Goal: Task Accomplishment & Management: Use online tool/utility

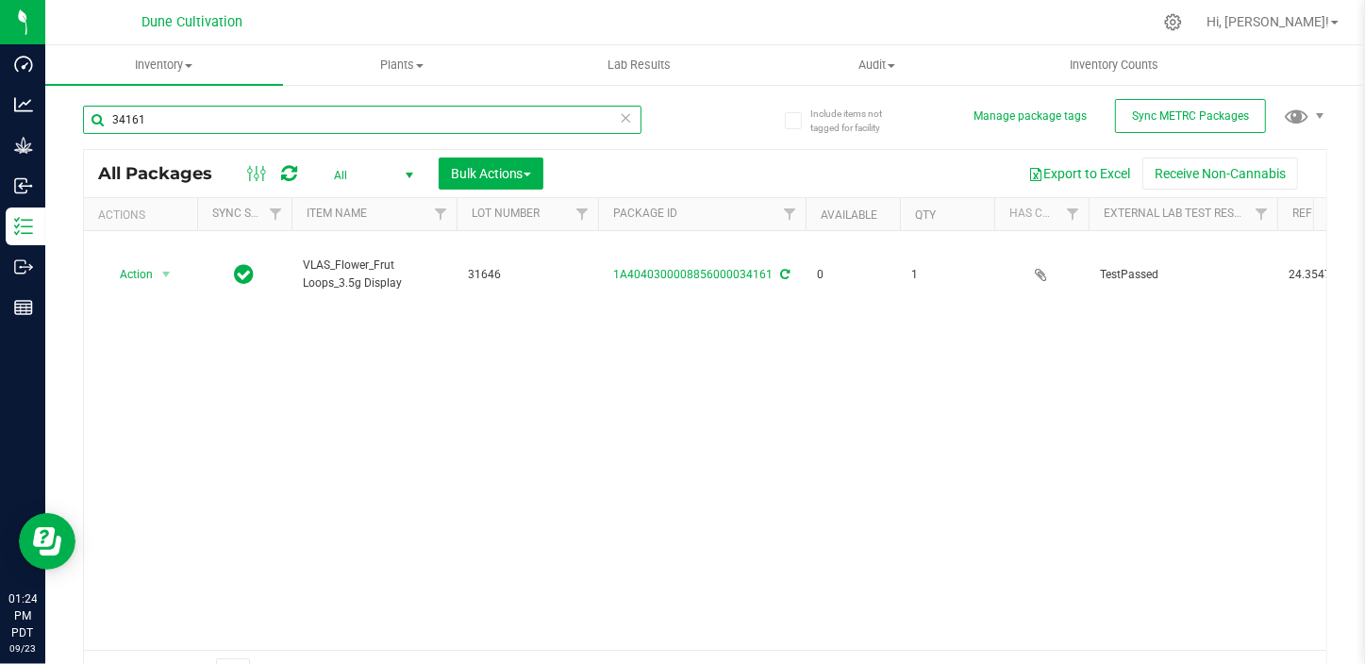
click at [161, 125] on input "34161" at bounding box center [362, 120] width 559 height 28
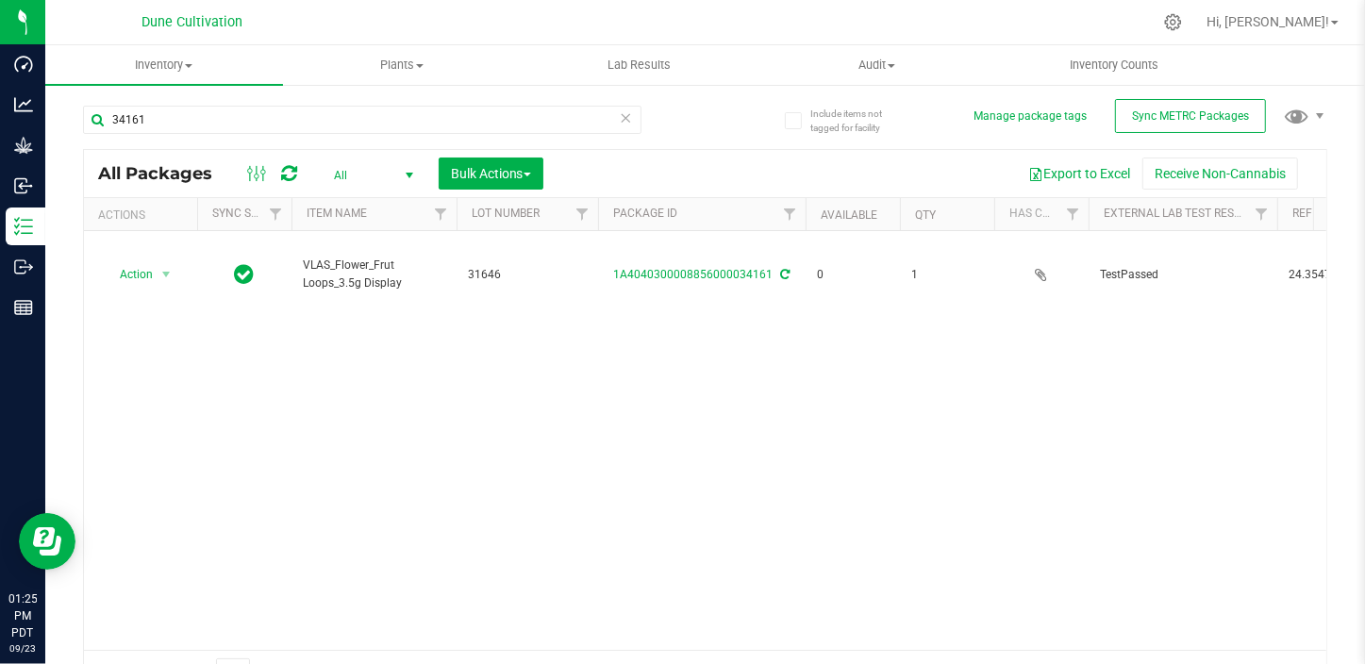
click at [180, 84] on link "Inventory All packages All inventory Waste log Create inventory" at bounding box center [164, 65] width 238 height 40
click at [257, 291] on div "Action Action Edit attributes Global inventory Locate package Package audit log…" at bounding box center [705, 440] width 1243 height 419
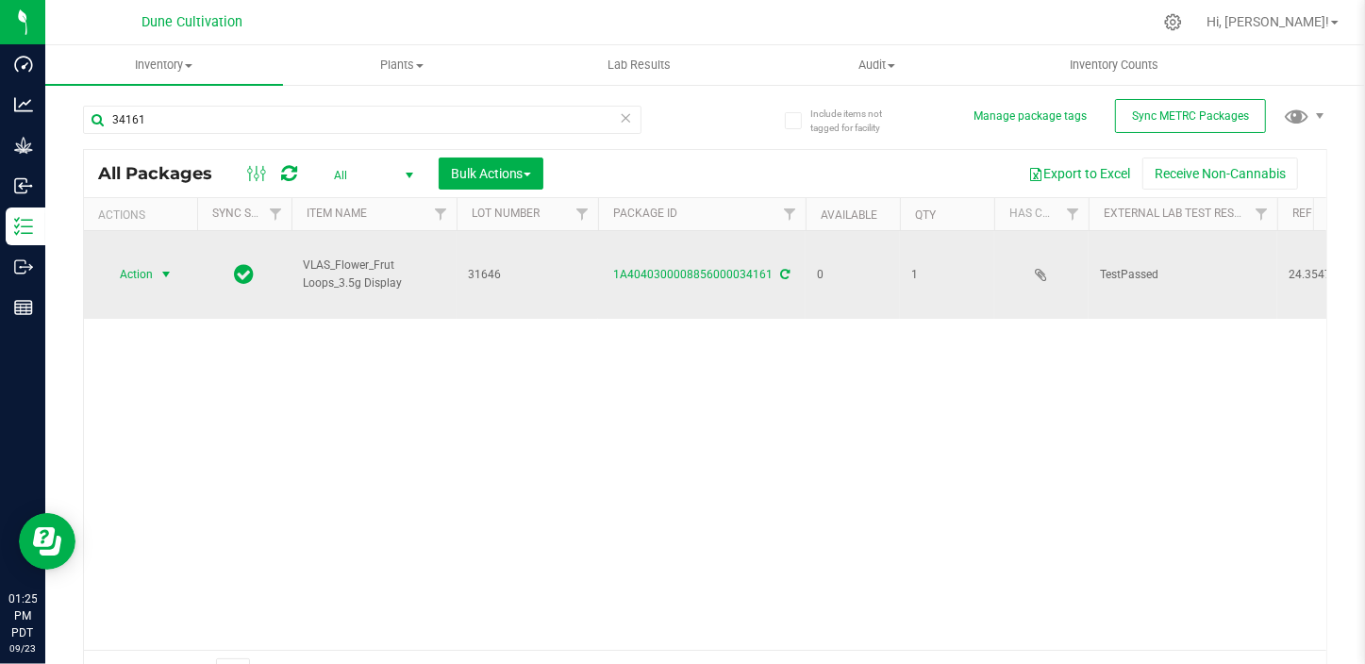
click at [164, 267] on span "select" at bounding box center [166, 274] width 15 height 15
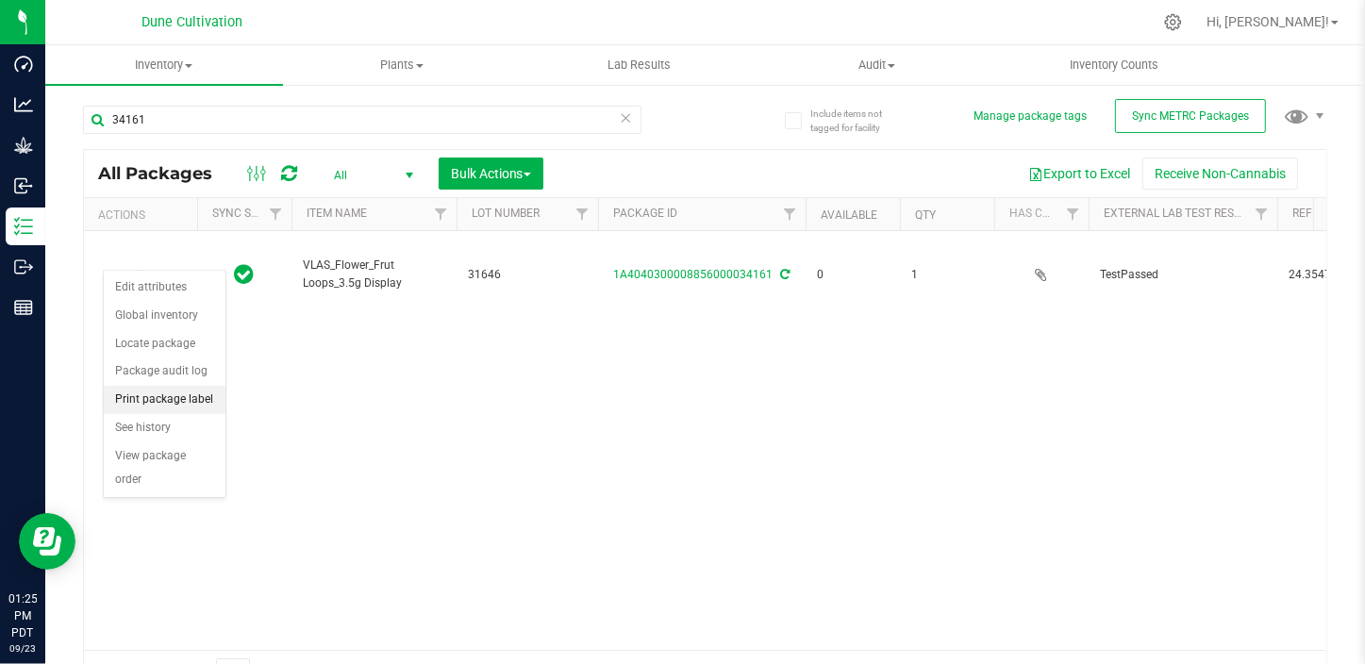
click at [142, 398] on li "Print package label" at bounding box center [165, 400] width 122 height 28
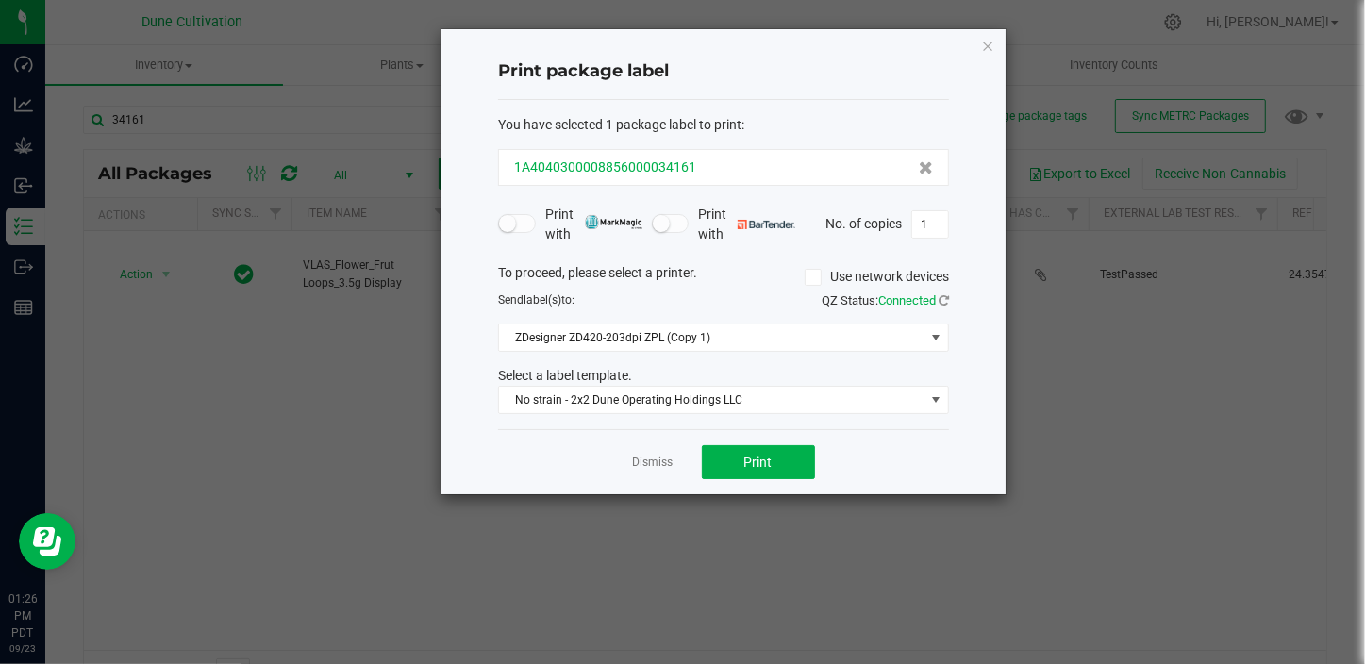
click at [704, 158] on div "1A4040300008856000034161" at bounding box center [723, 168] width 419 height 20
click at [661, 459] on link "Dismiss" at bounding box center [653, 463] width 41 height 16
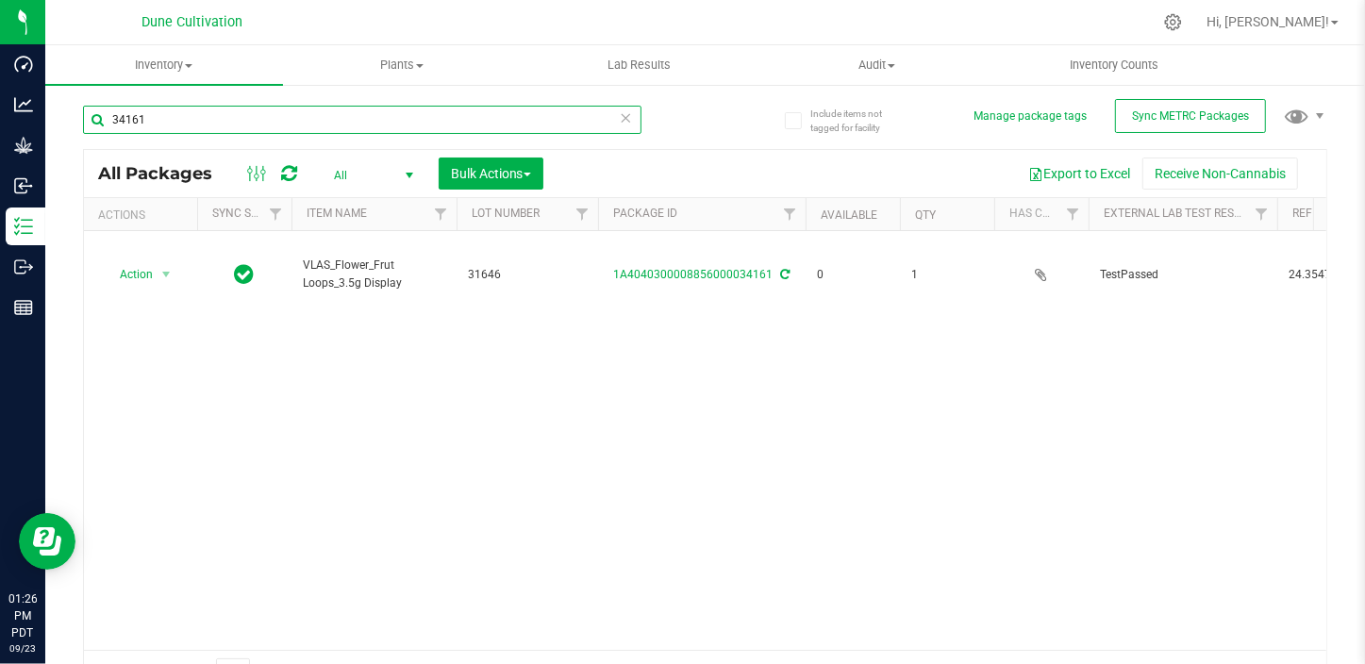
click at [151, 120] on input "34161" at bounding box center [362, 120] width 559 height 28
type input "3"
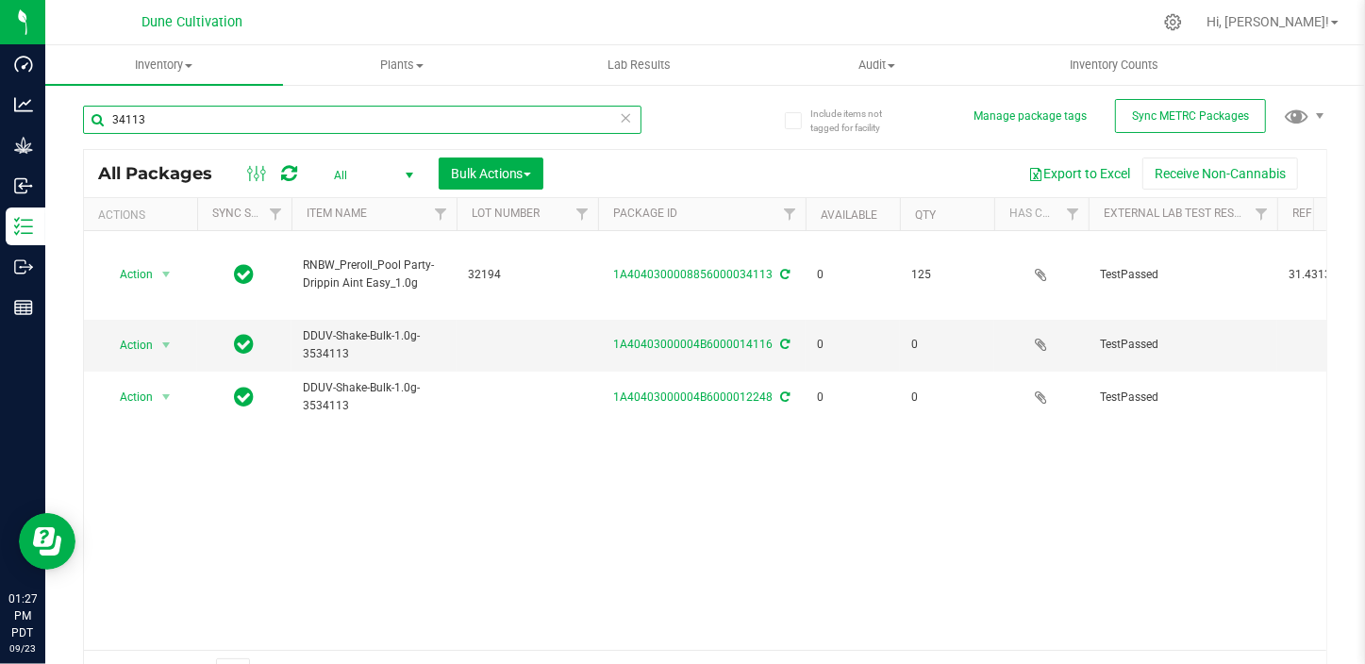
type input "34113"
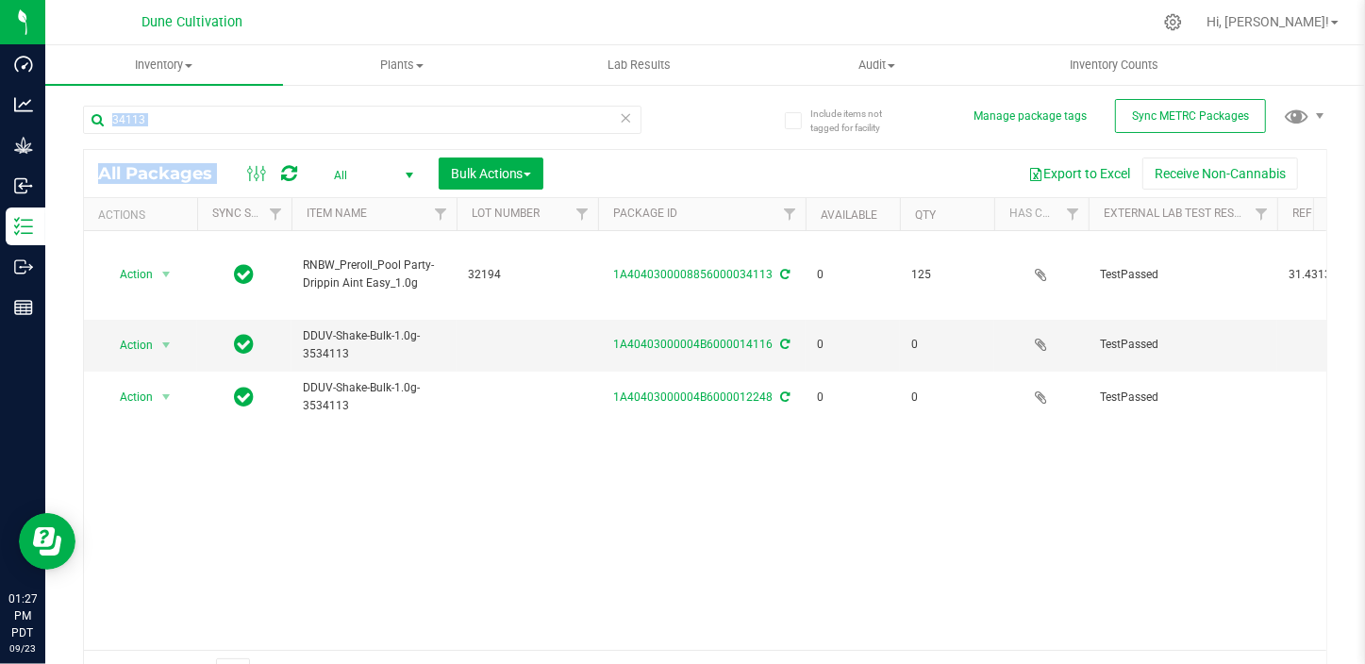
drag, startPoint x: 355, startPoint y: 133, endPoint x: 368, endPoint y: 96, distance: 39.1
click at [368, 96] on div "34113 All Packages All Active Only Lab Samples Locked All External Internal Bul…" at bounding box center [705, 392] width 1245 height 608
drag, startPoint x: 368, startPoint y: 96, endPoint x: 405, endPoint y: 172, distance: 84.0
click at [405, 172] on span "select" at bounding box center [409, 175] width 15 height 15
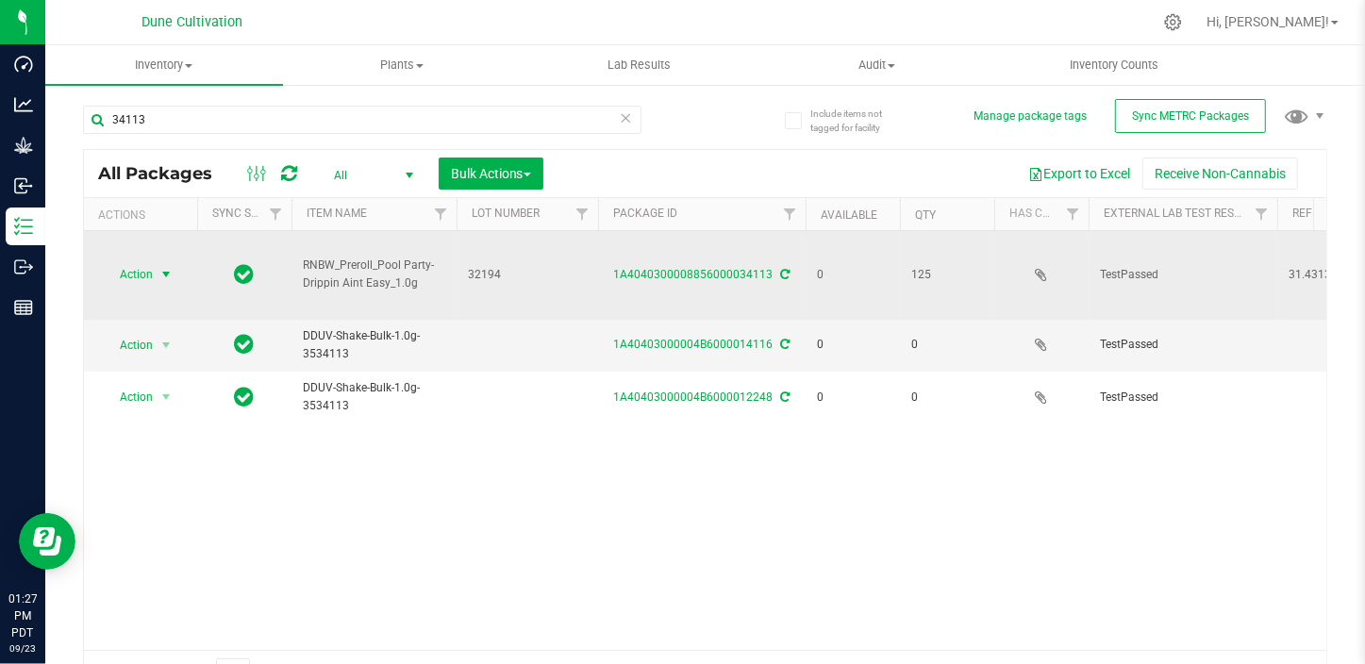
click at [167, 267] on span "select" at bounding box center [166, 274] width 15 height 15
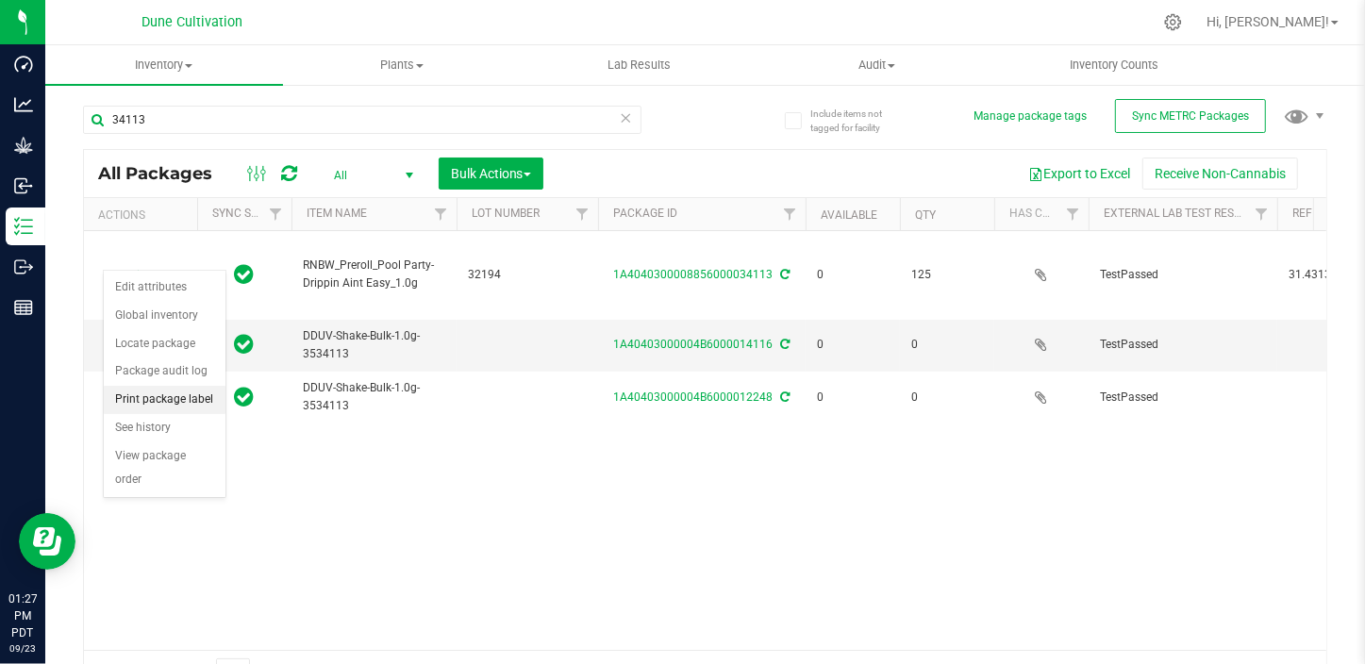
click at [141, 394] on li "Print package label" at bounding box center [165, 400] width 122 height 28
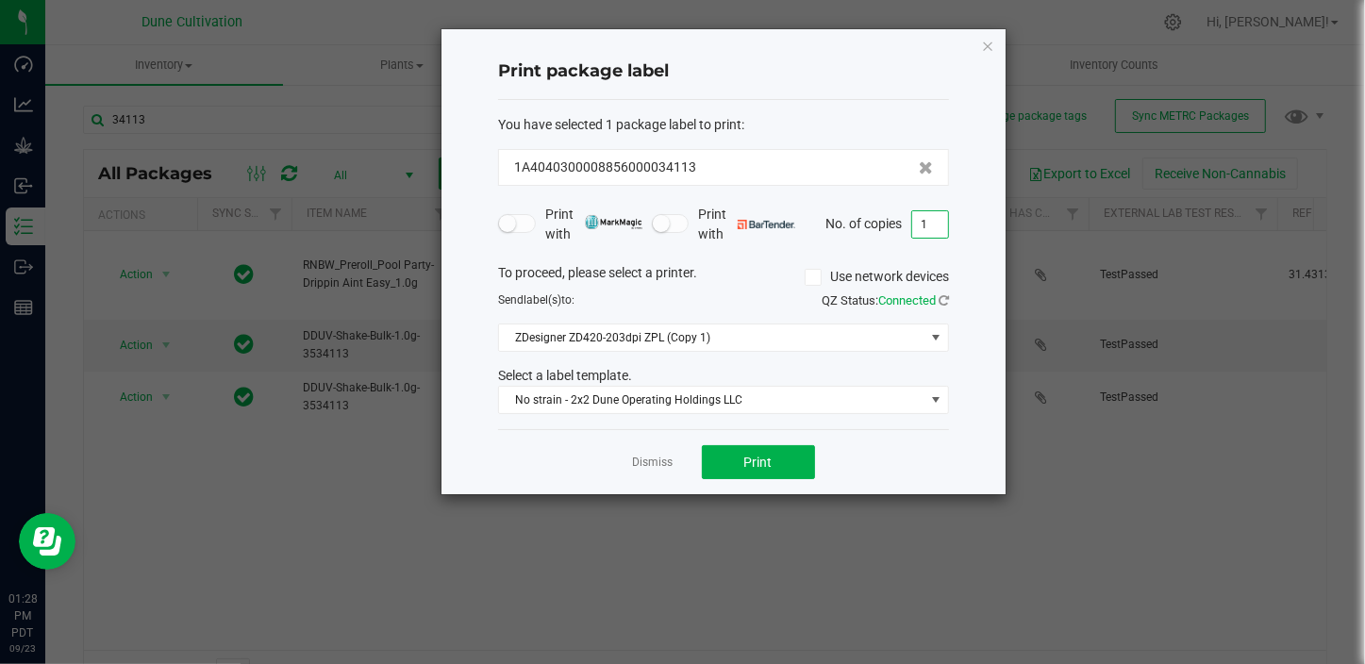
click at [928, 220] on input "1" at bounding box center [930, 224] width 36 height 26
type input "15"
click at [806, 431] on div "Dismiss Print" at bounding box center [723, 461] width 451 height 65
click at [761, 460] on span "Print" at bounding box center [758, 462] width 28 height 15
